Goal: Task Accomplishment & Management: Use online tool/utility

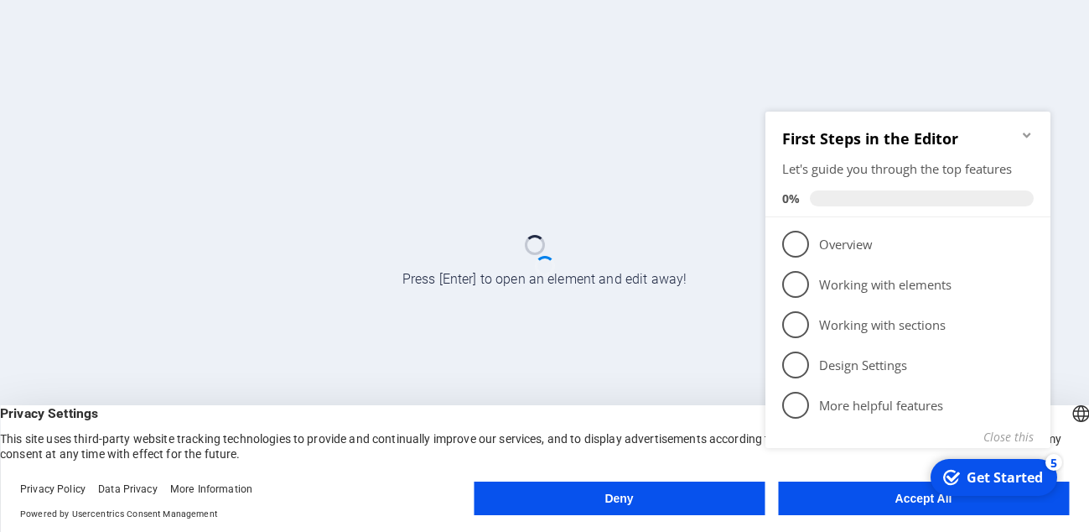
click at [923, 500] on div "checkmark Get Started 5 First Steps in the Editor Let's guide you through the t…" at bounding box center [911, 299] width 305 height 408
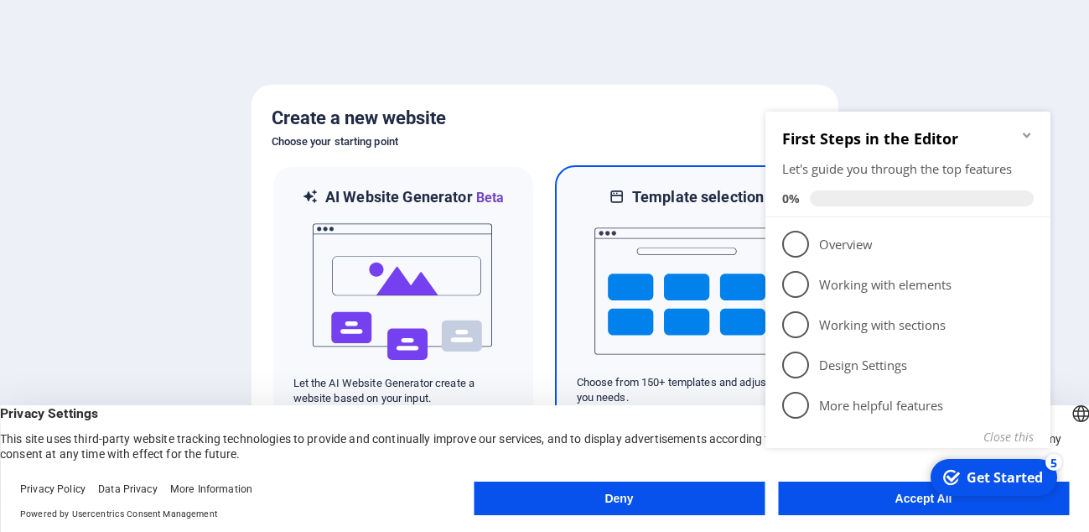
click at [647, 204] on h6 "Template selection" at bounding box center [698, 197] width 132 height 20
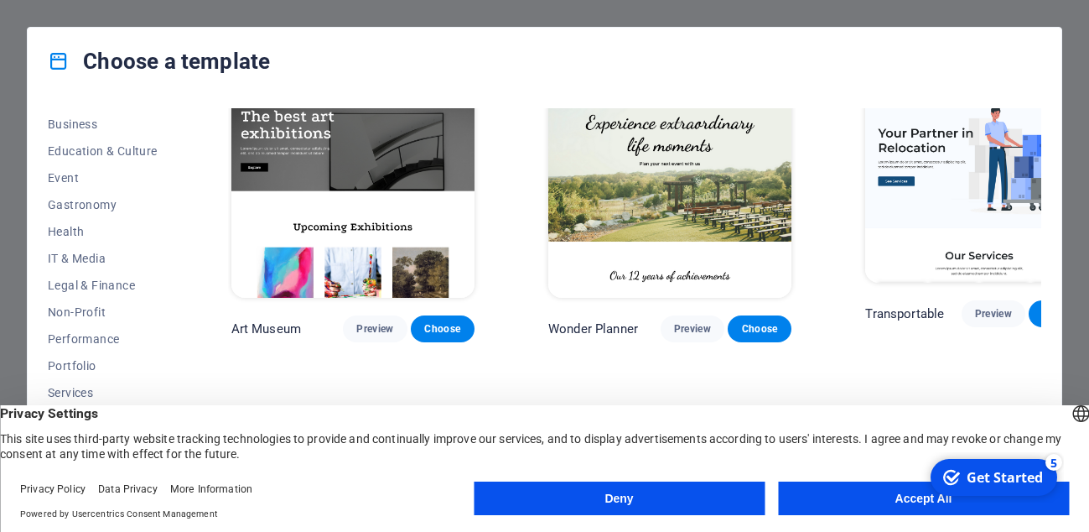
scroll to position [295, 0]
click at [69, 226] on span "IT & Media" at bounding box center [103, 228] width 110 height 13
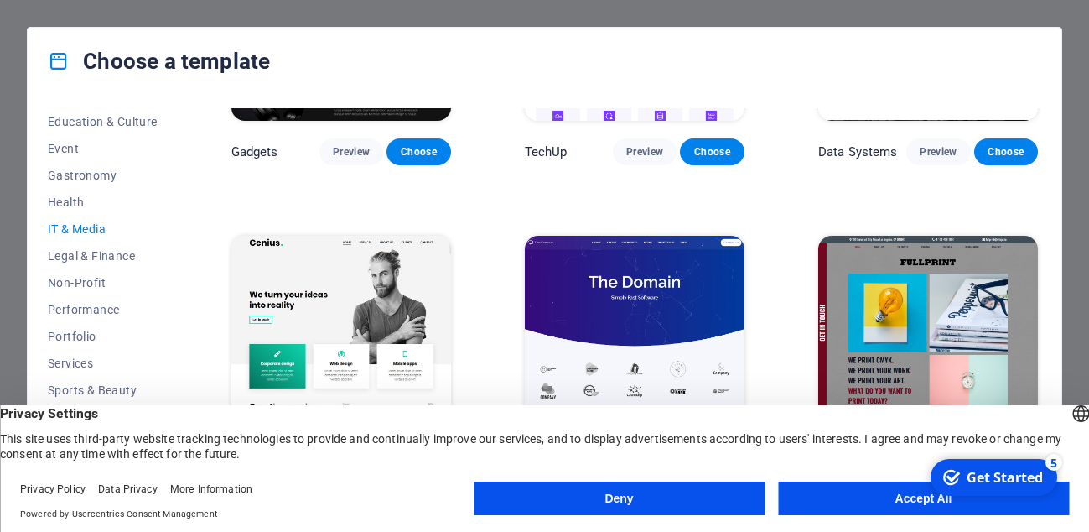
scroll to position [450, 0]
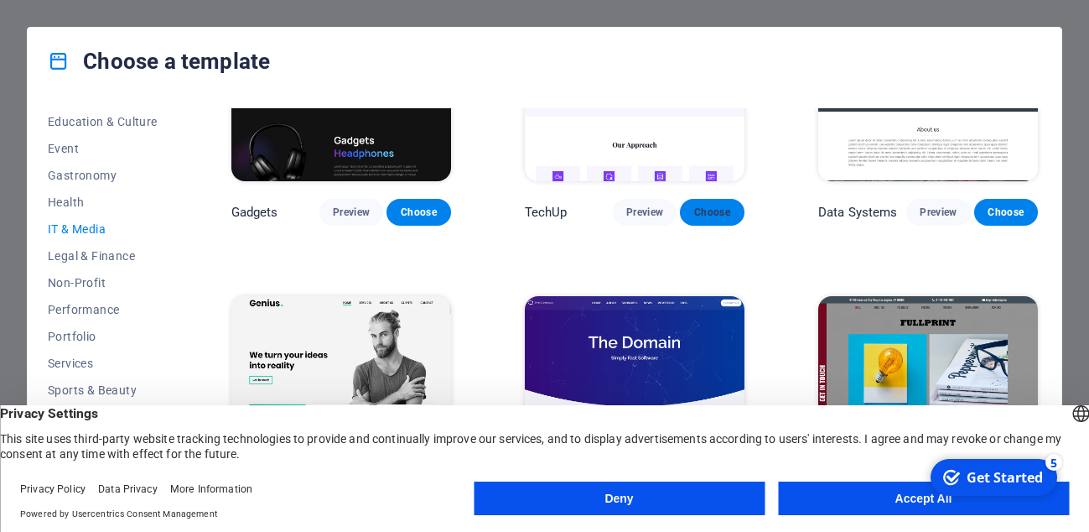
click at [699, 211] on span "Choose" at bounding box center [712, 211] width 37 height 13
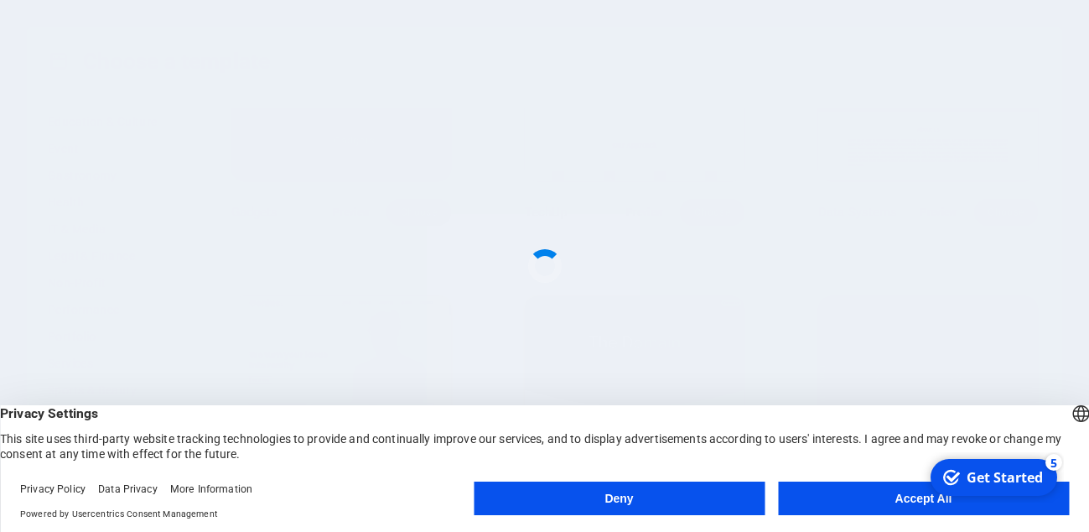
click at [876, 501] on button "Accept All" at bounding box center [923, 498] width 291 height 34
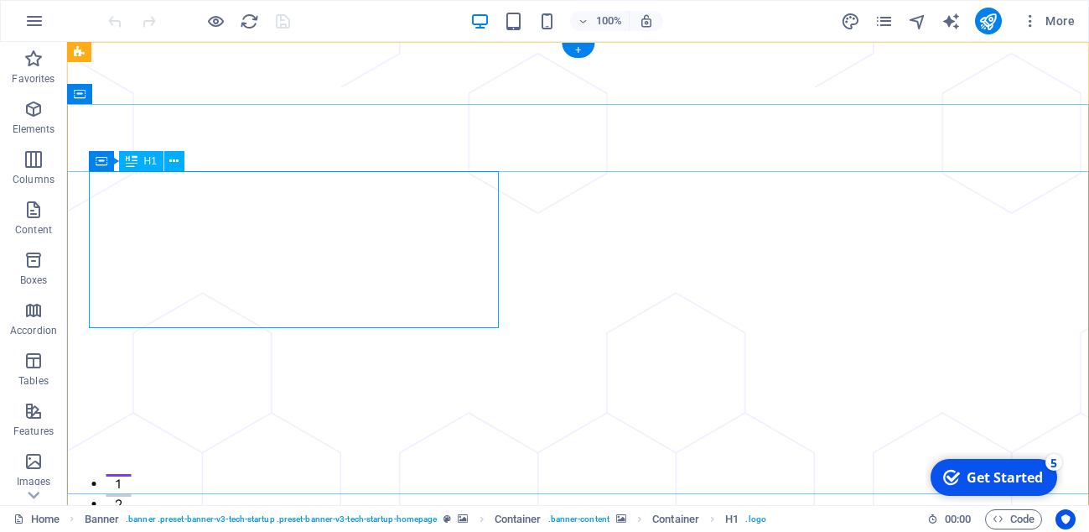
click at [176, 160] on icon at bounding box center [173, 162] width 9 height 18
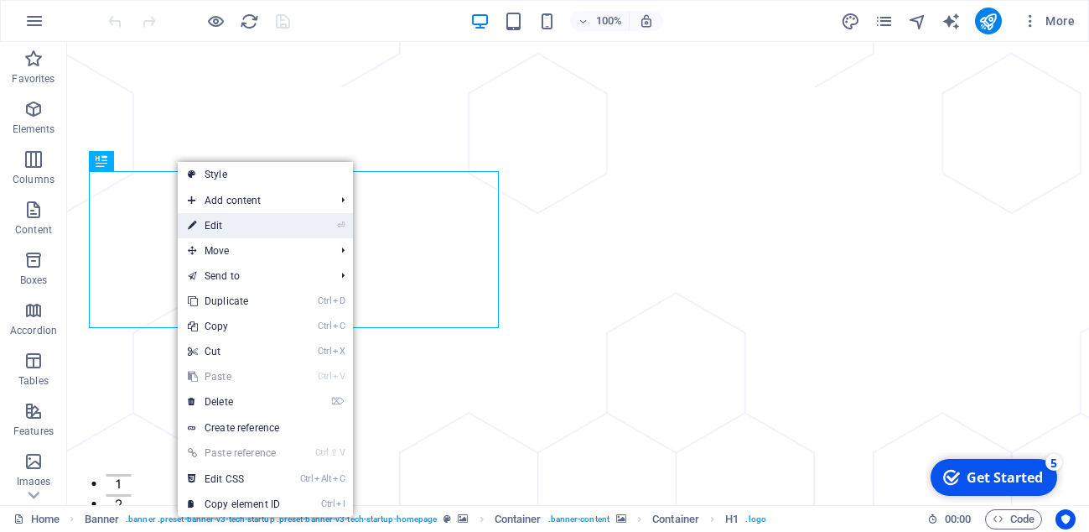
click at [206, 225] on link "⏎ Edit" at bounding box center [234, 225] width 112 height 25
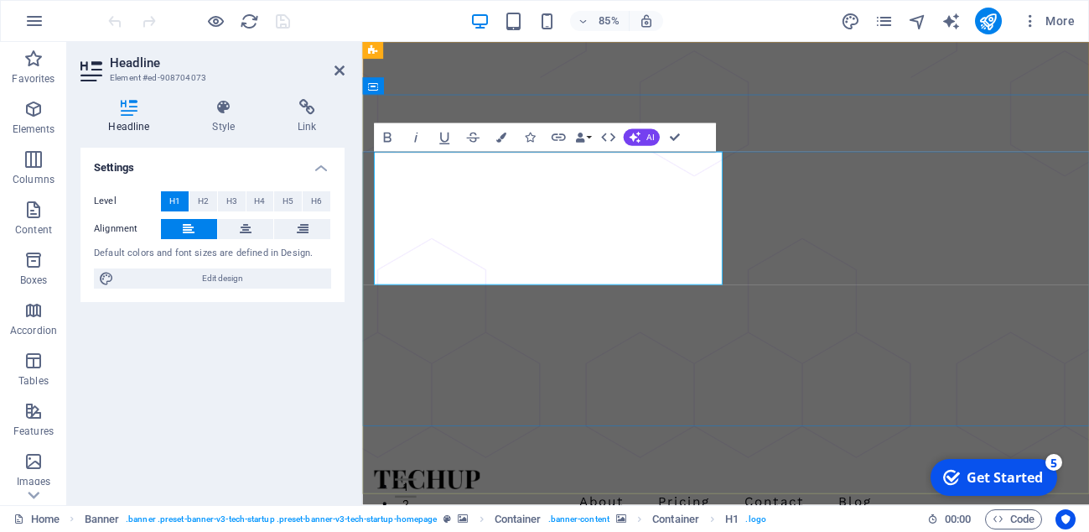
drag, startPoint x: 616, startPoint y: 300, endPoint x: 736, endPoint y: 298, distance: 120.8
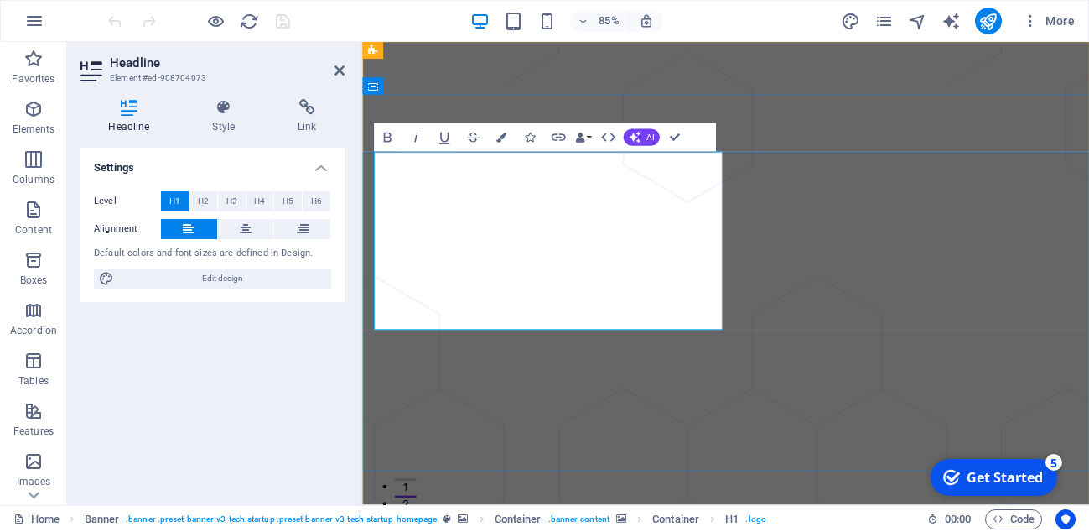
drag, startPoint x: 611, startPoint y: 351, endPoint x: 377, endPoint y: 184, distance: 286.7
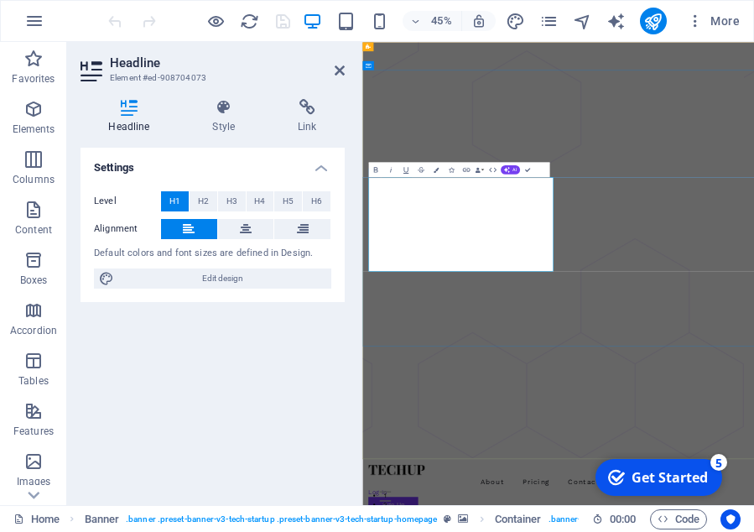
click at [221, 266] on div "Level H1 H2 H3 H4 H5 H6 Alignment Default colors and font sizes are defined in …" at bounding box center [213, 240] width 264 height 125
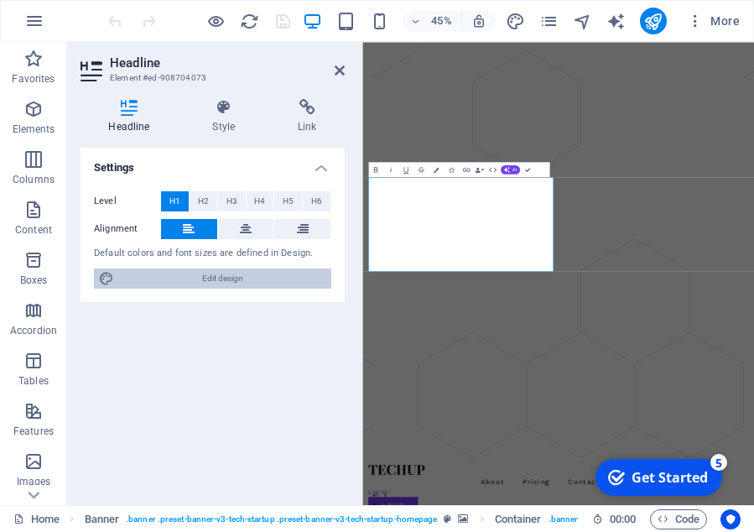
click at [221, 280] on span "Edit design" at bounding box center [222, 278] width 207 height 20
select select "px"
select select "400"
select select "px"
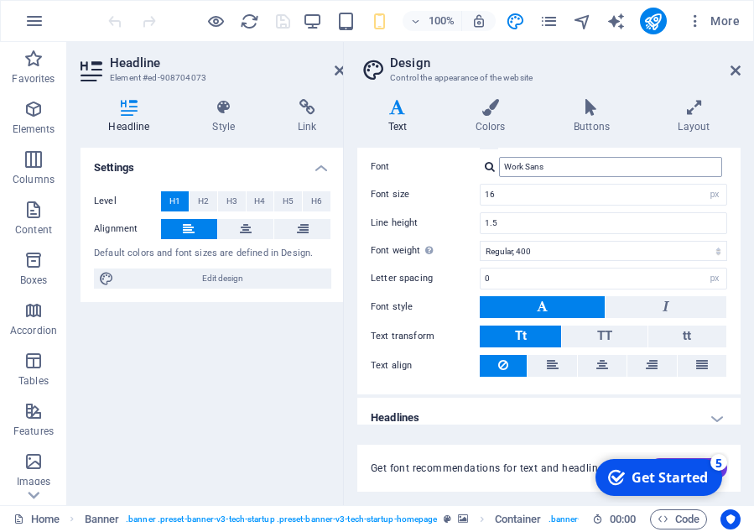
scroll to position [104, 0]
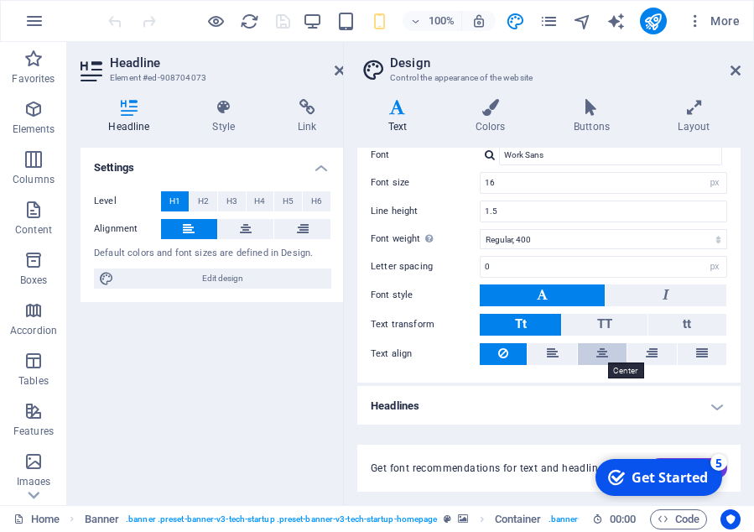
click at [606, 352] on icon at bounding box center [602, 353] width 12 height 20
click at [652, 479] on div "Get Started" at bounding box center [670, 477] width 76 height 18
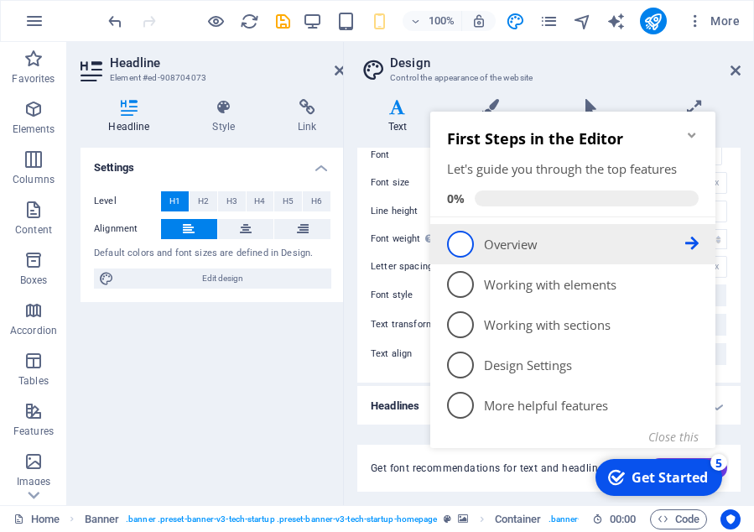
click at [459, 244] on span "1" at bounding box center [460, 244] width 27 height 27
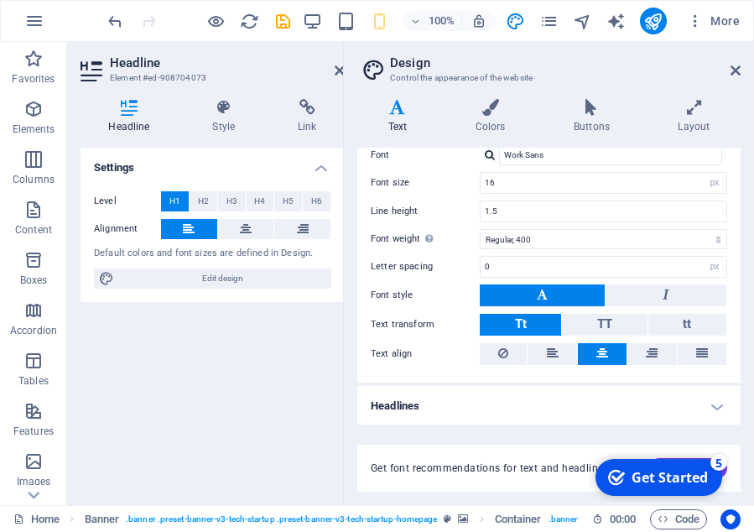
scroll to position [0, 0]
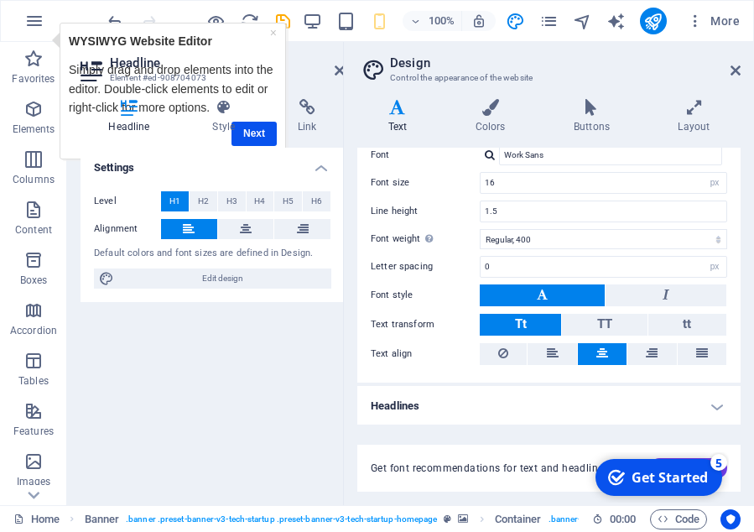
click at [259, 134] on div "Headline Style Link Settings Level H1 H2 H3 H4 H5 H6 Alignment Default colors a…" at bounding box center [213, 295] width 264 height 392
click at [656, 16] on icon "publish" at bounding box center [652, 21] width 19 height 19
